Goal: Find specific page/section: Find specific page/section

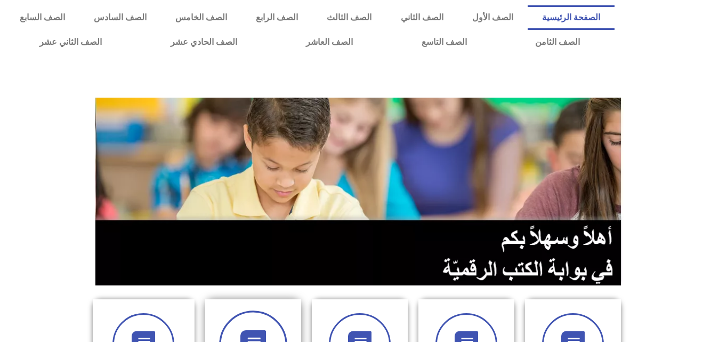
click at [262, 320] on span at bounding box center [253, 344] width 68 height 68
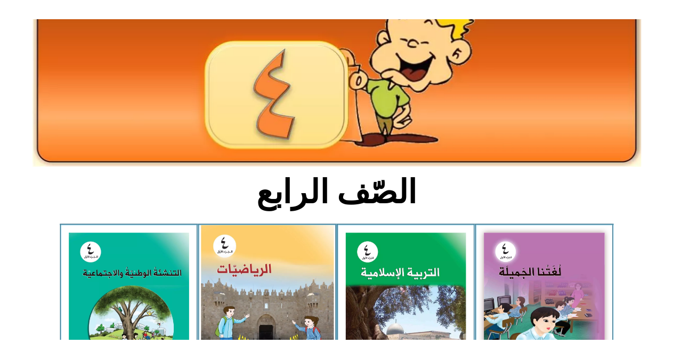
scroll to position [149, 0]
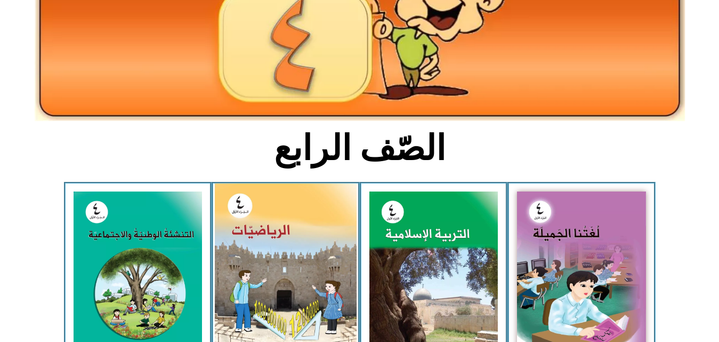
click at [283, 271] on img at bounding box center [286, 272] width 142 height 178
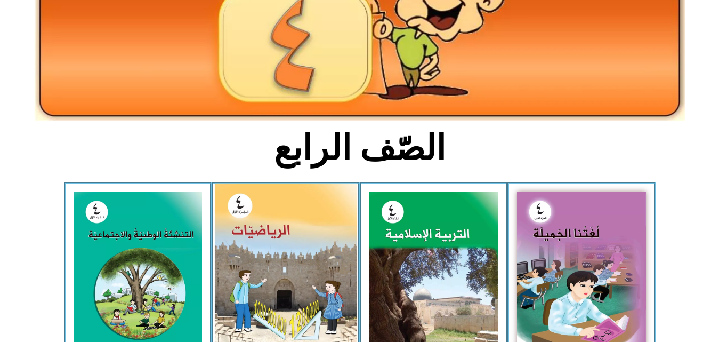
click at [283, 271] on img at bounding box center [286, 272] width 142 height 178
click at [290, 222] on img at bounding box center [286, 272] width 142 height 178
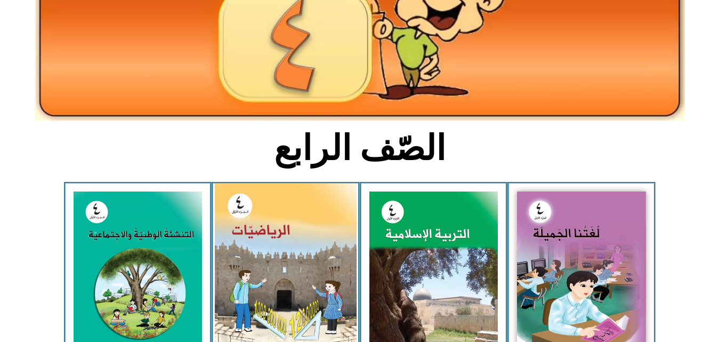
click at [250, 208] on img at bounding box center [286, 272] width 142 height 178
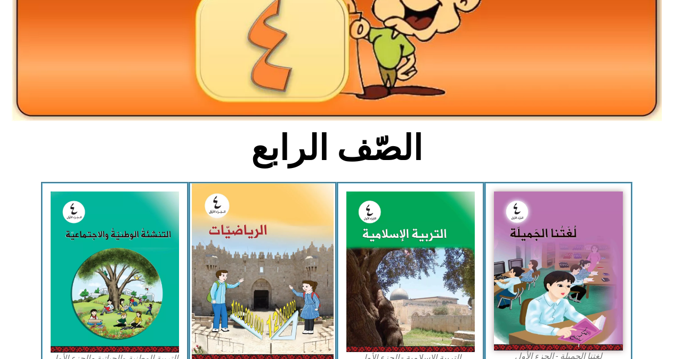
click at [222, 251] on img at bounding box center [263, 272] width 142 height 178
